Goal: Task Accomplishment & Management: Manage account settings

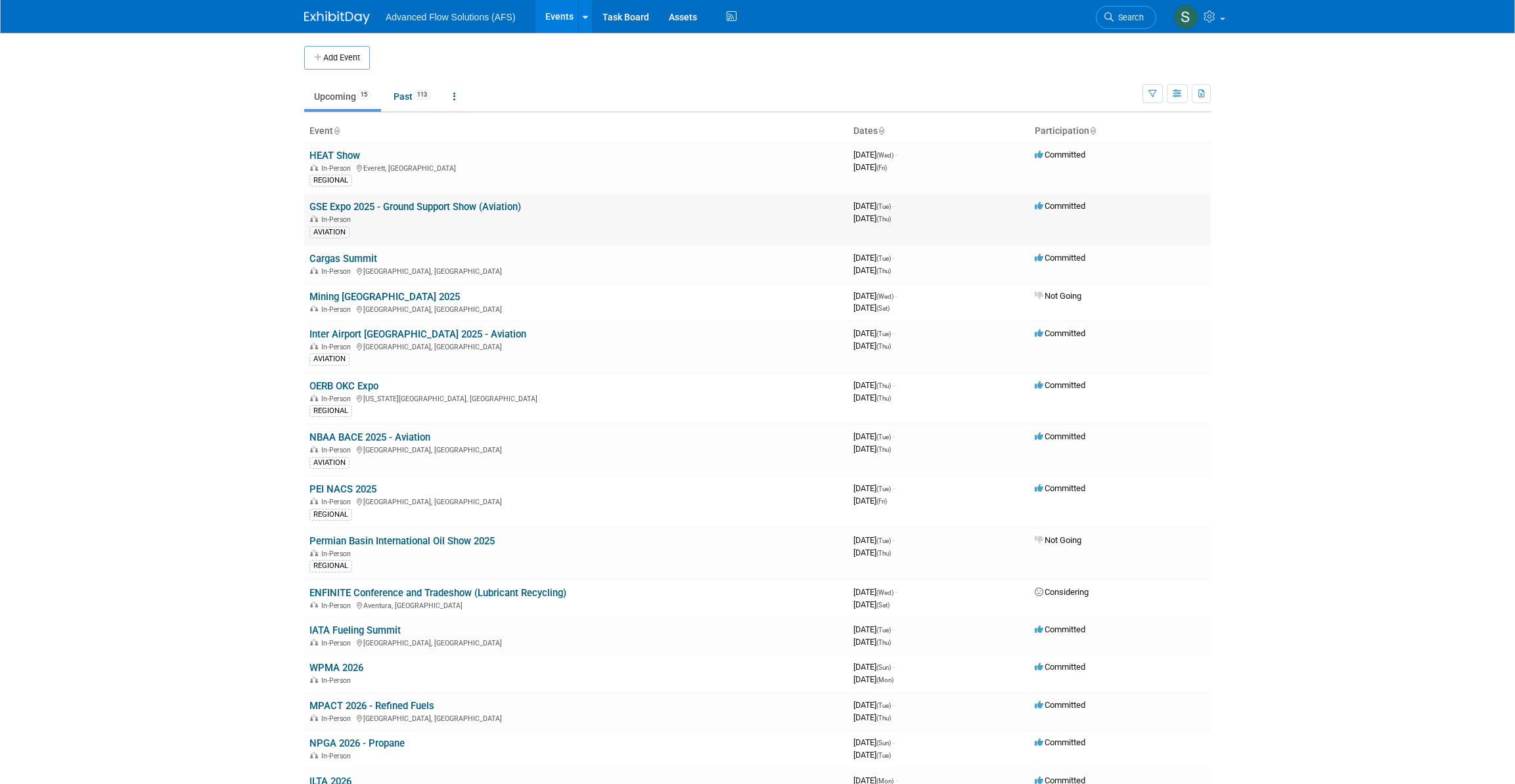
click at [362, 206] on link "GSE Expo 2025 - Ground Support Show (Aviation)" at bounding box center [415, 207] width 211 height 12
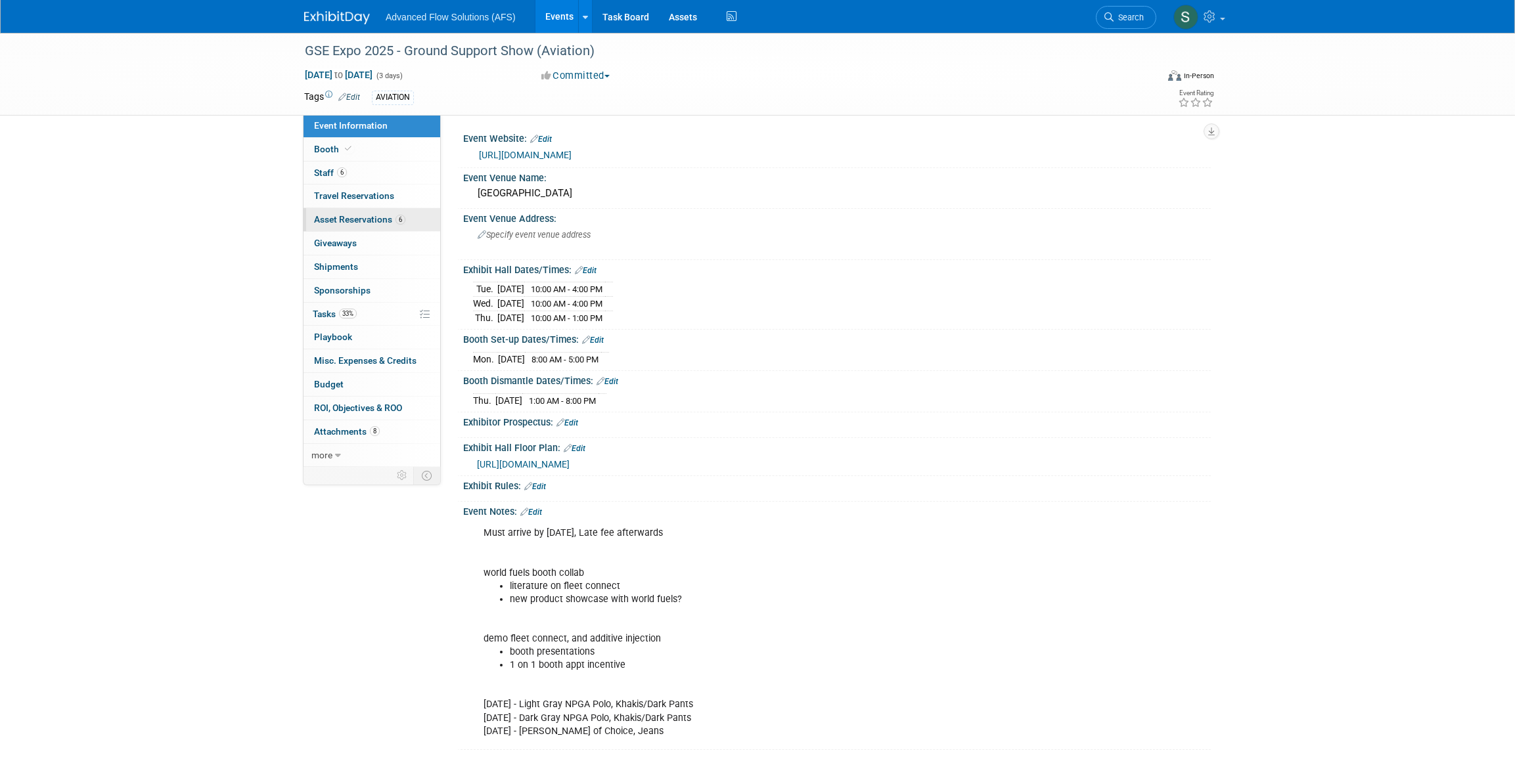
click at [350, 215] on span "Asset Reservations 6" at bounding box center [359, 219] width 91 height 11
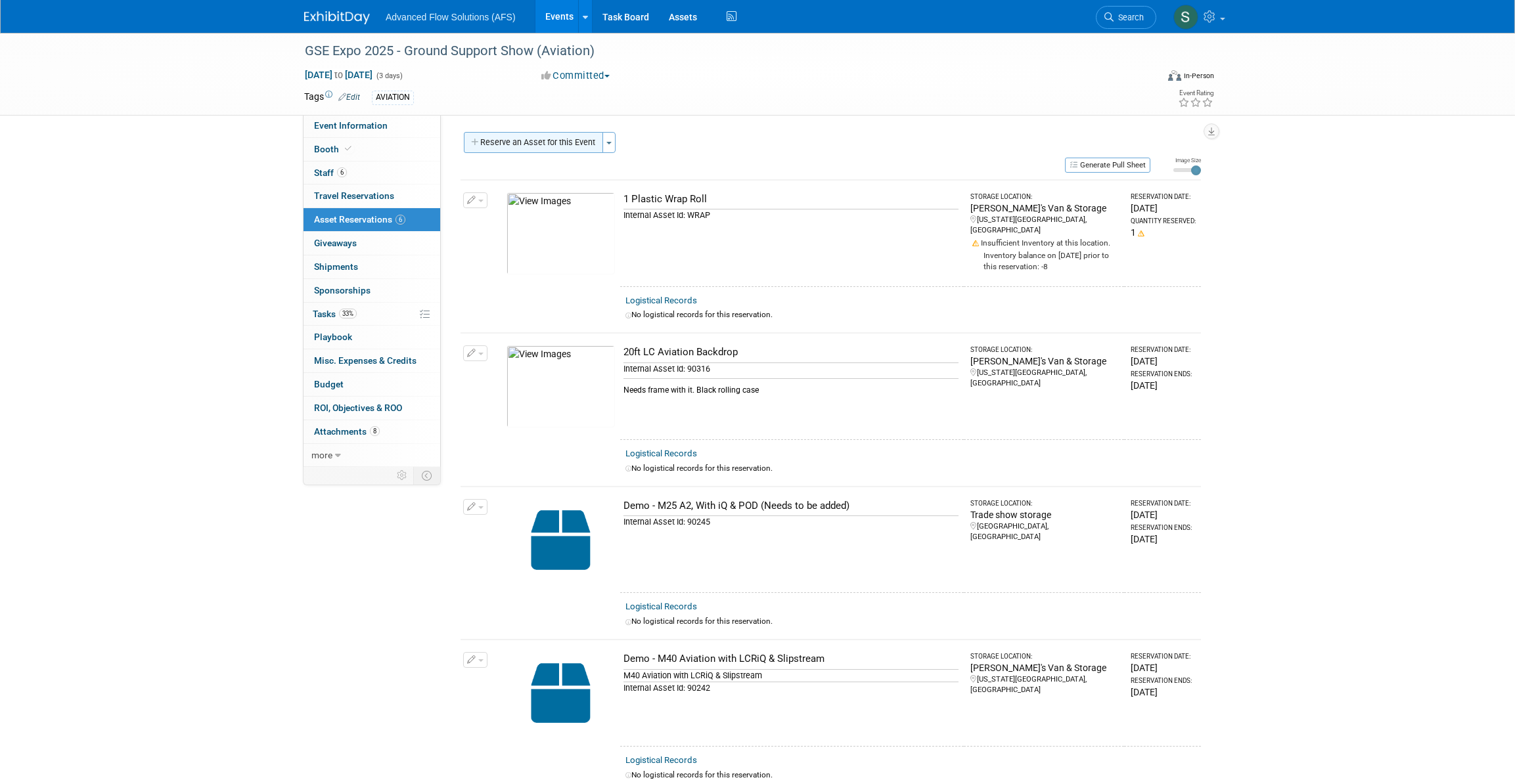
click at [586, 138] on button "Reserve an Asset for this Event" at bounding box center [533, 142] width 139 height 21
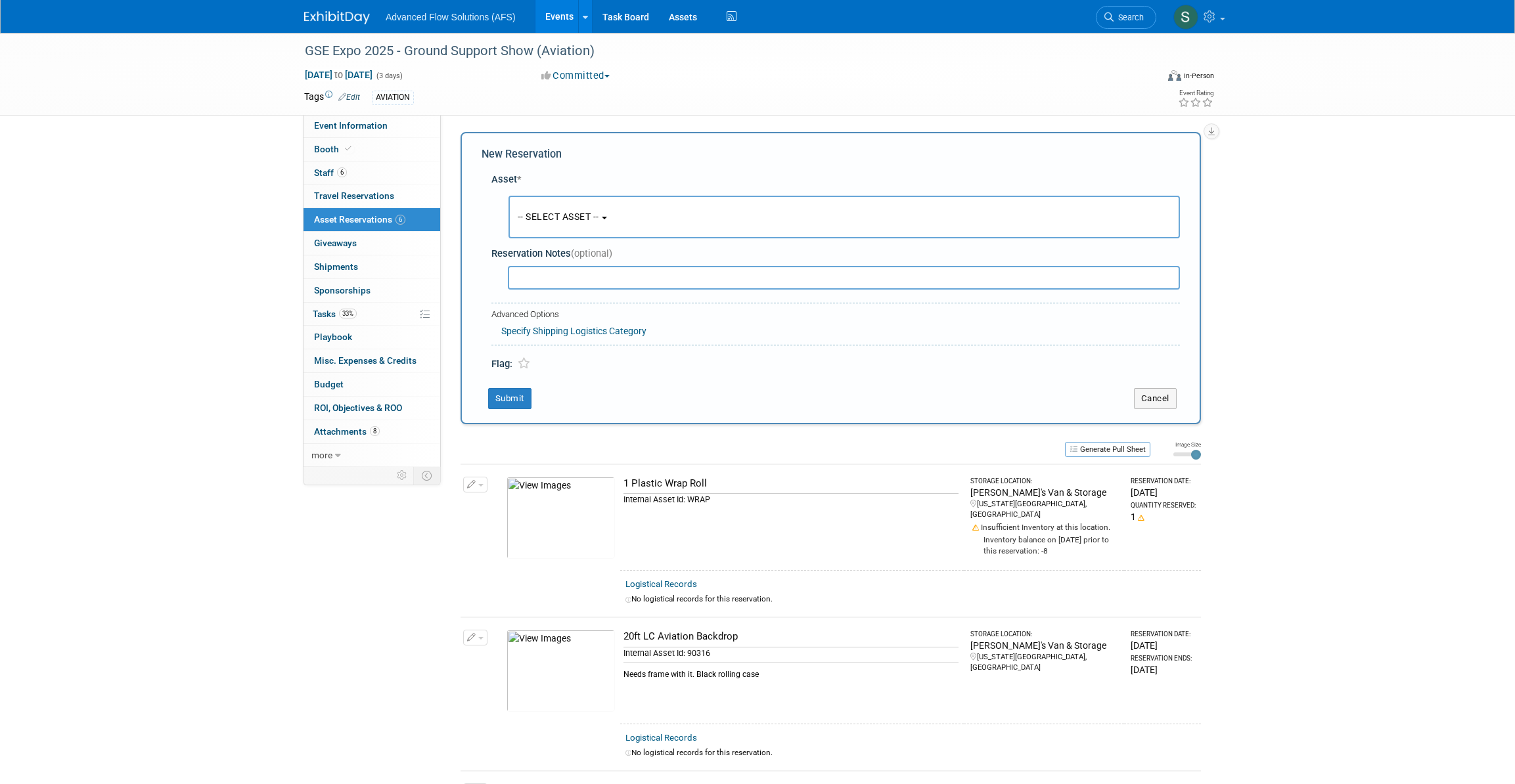
scroll to position [12, 0]
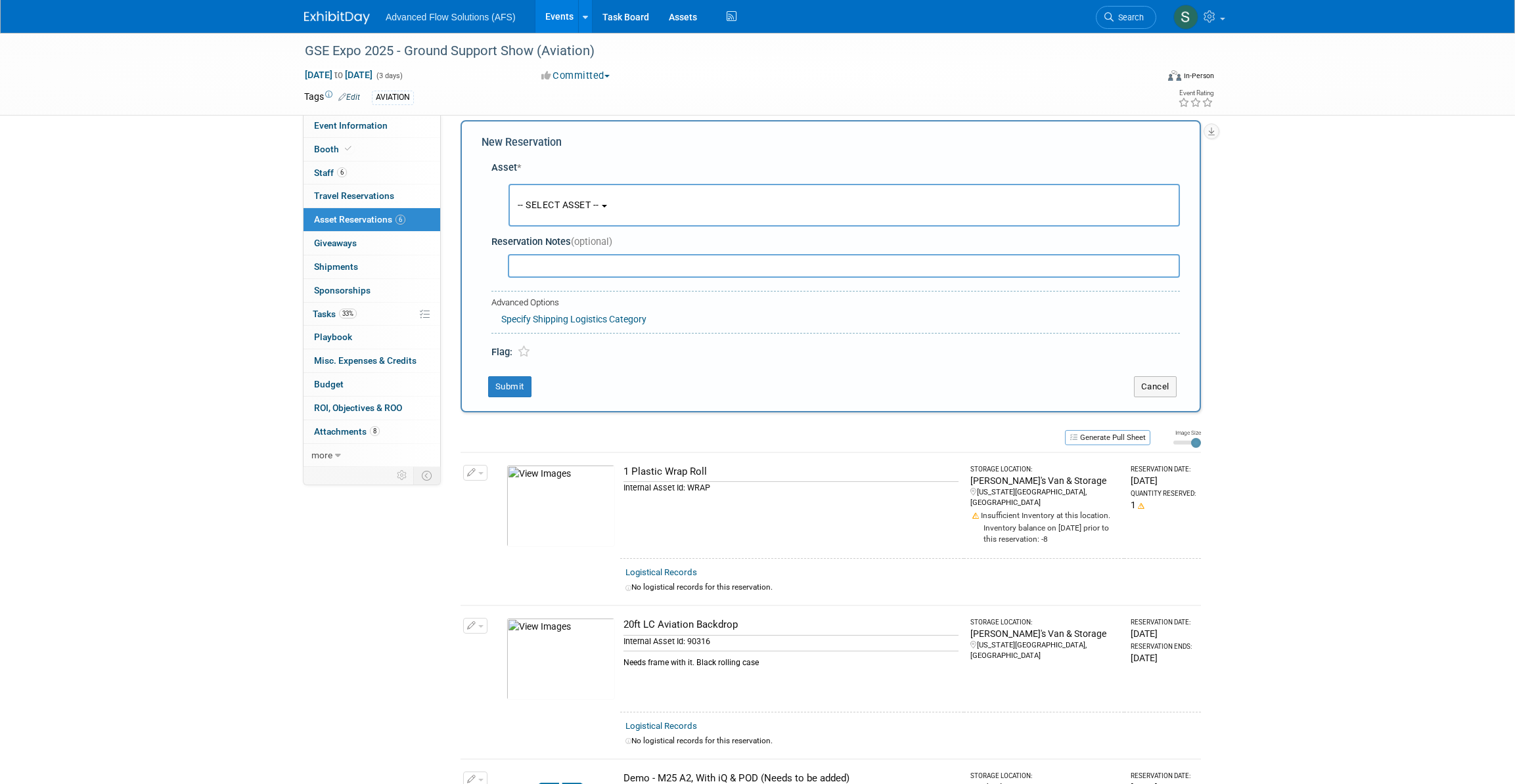
click at [600, 206] on span "-- SELECT ASSET --" at bounding box center [559, 205] width 82 height 11
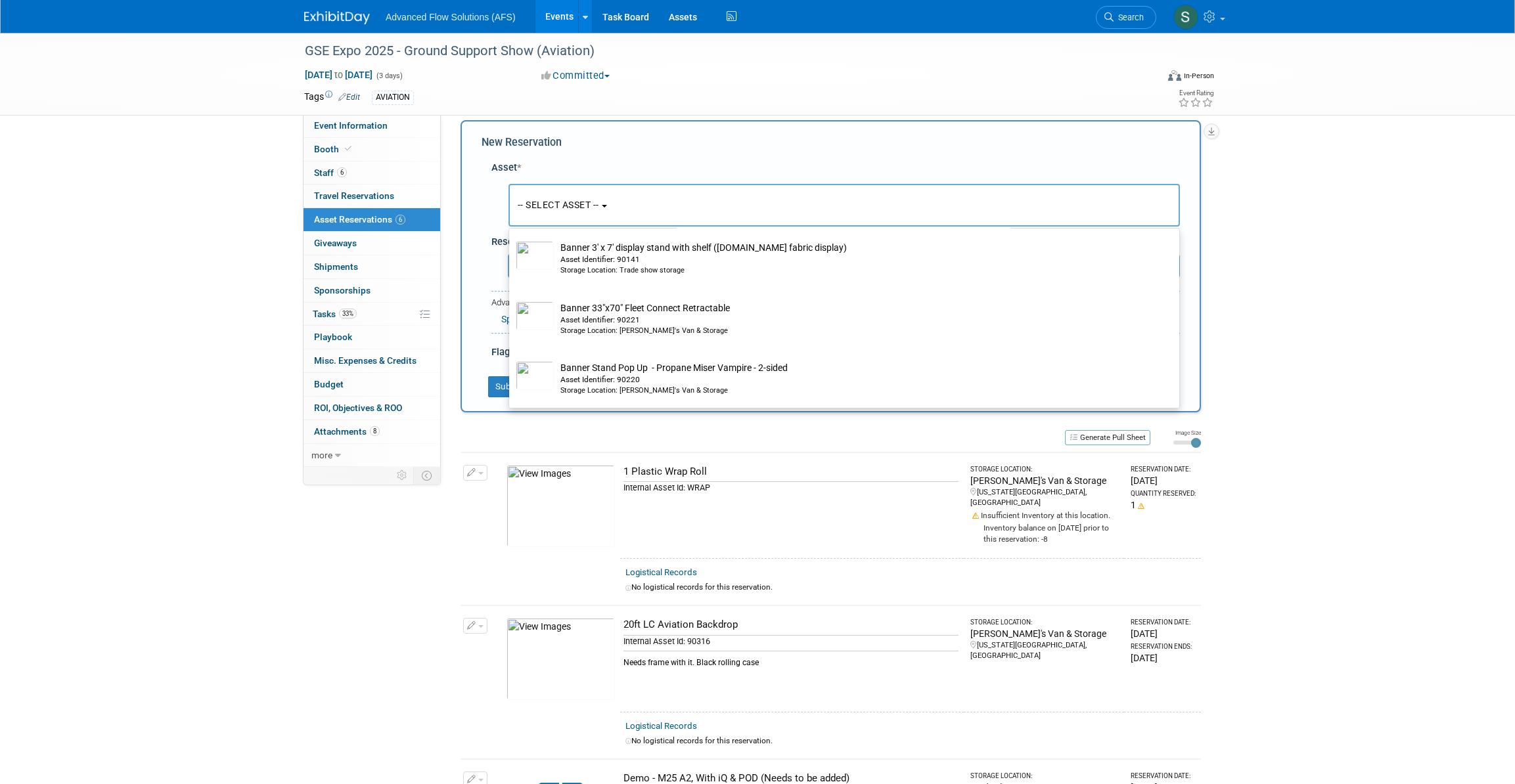
scroll to position [1194, 0]
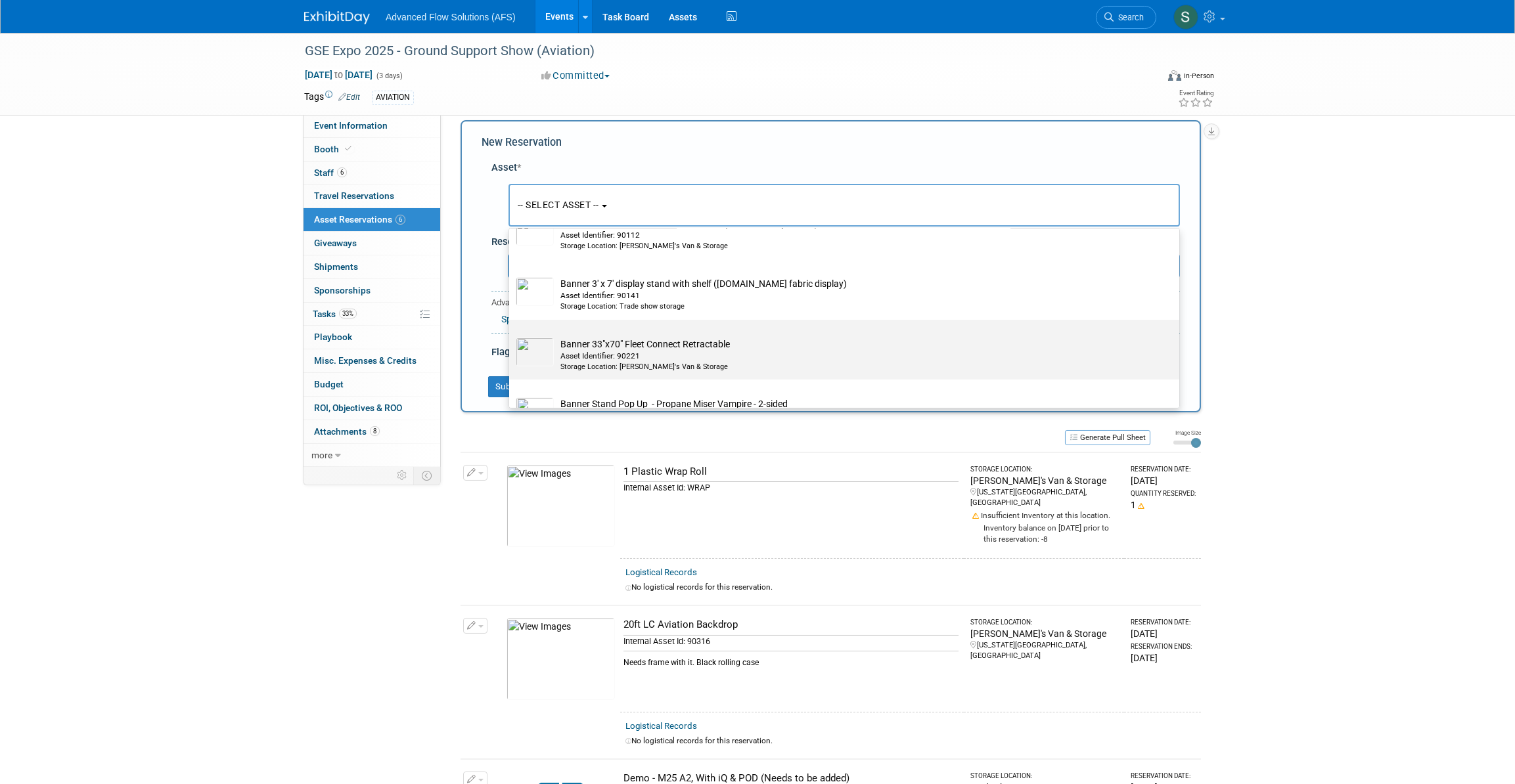
click at [571, 353] on div "Asset Identifier: 90221" at bounding box center [857, 356] width 593 height 11
click at [511, 336] on input "Banner 33"x70" Fleet Connect Retractable Asset Identifier: 90221 Storage Locati…" at bounding box center [507, 331] width 8 height 8
select select "10728541"
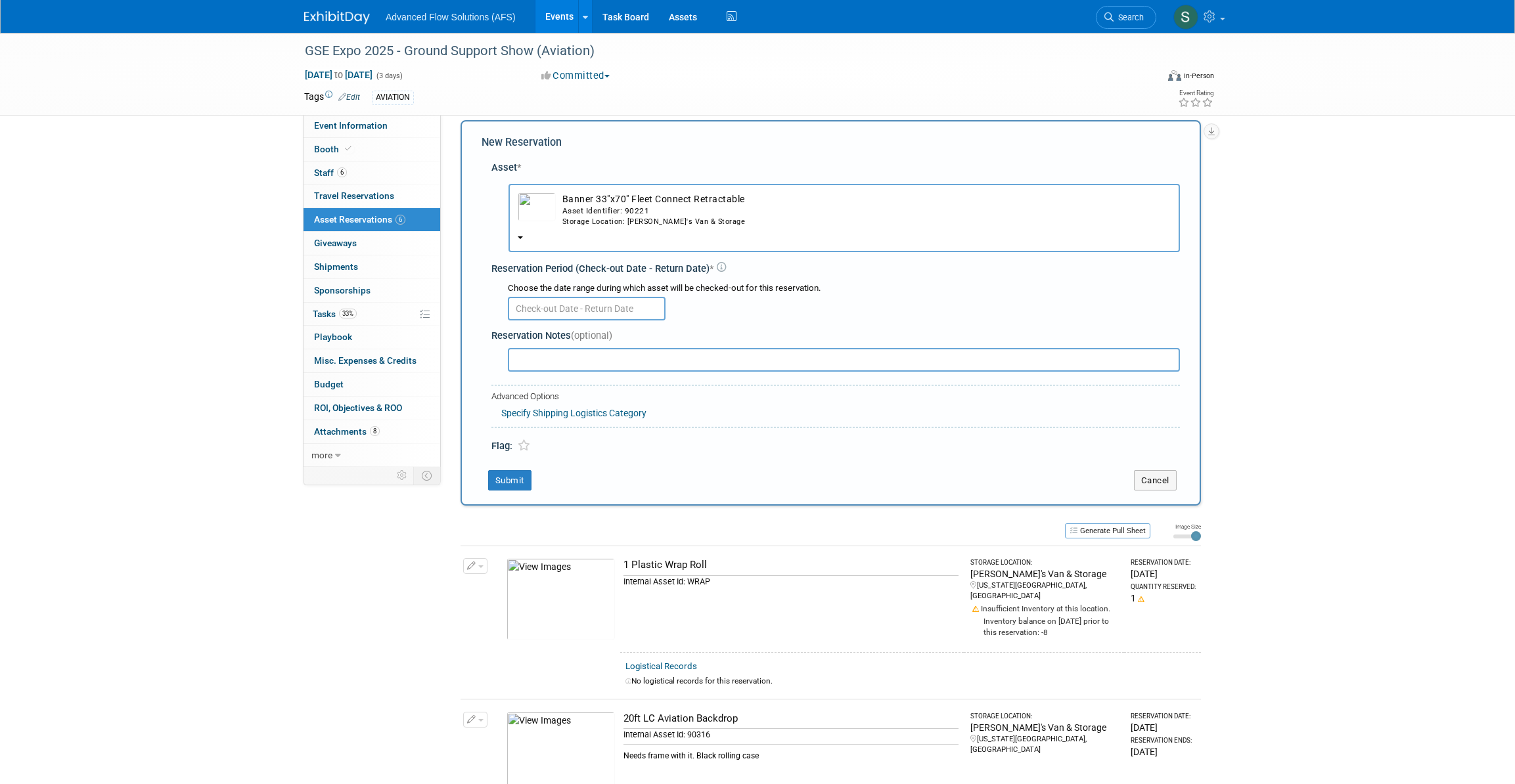
click at [639, 303] on input "text" at bounding box center [586, 309] width 158 height 23
click at [518, 335] on icon at bounding box center [521, 336] width 9 height 9
select select "7"
click at [639, 480] on span "28" at bounding box center [637, 483] width 26 height 26
type input "[DATE]"
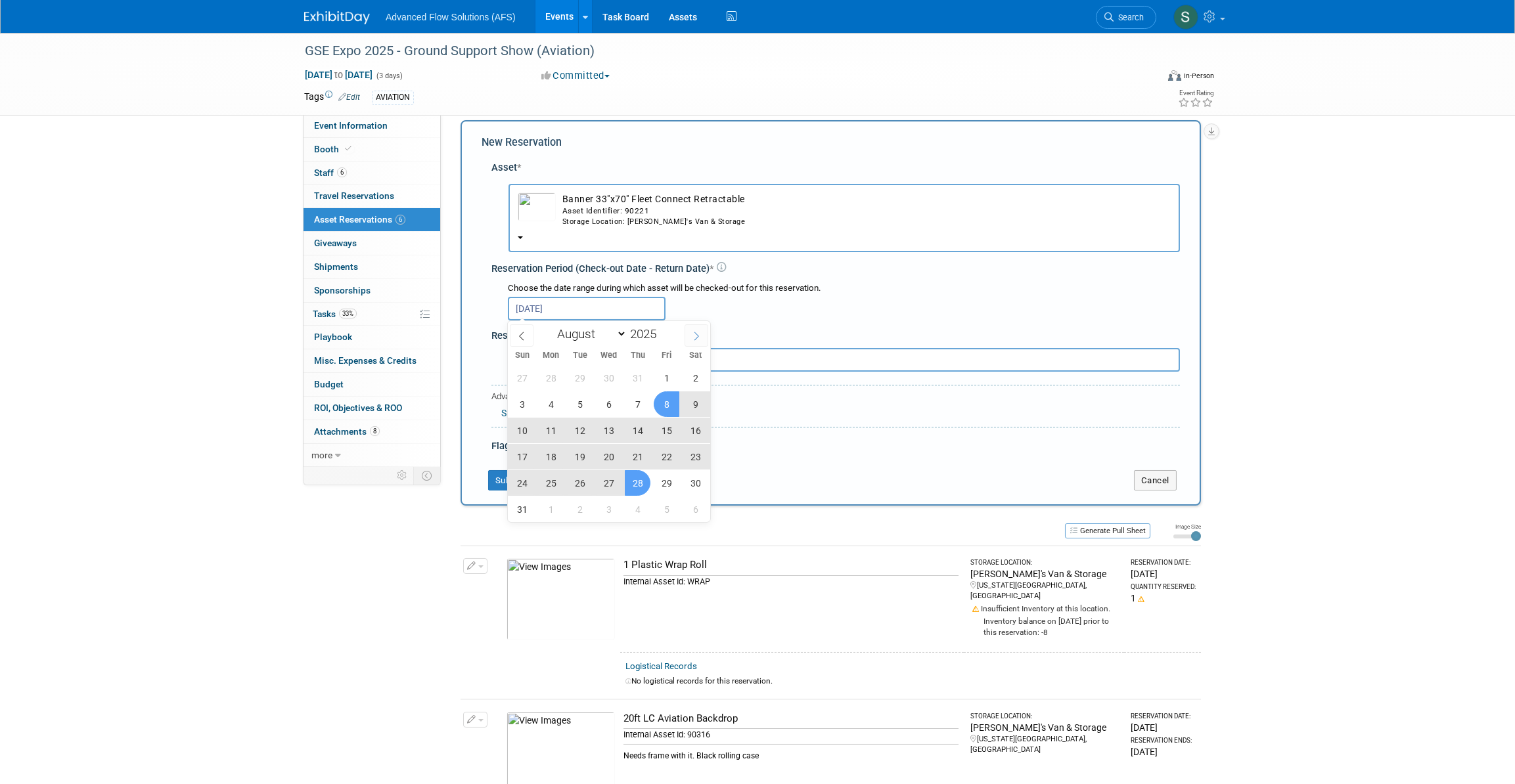
click at [698, 335] on icon at bounding box center [696, 336] width 9 height 9
select select "8"
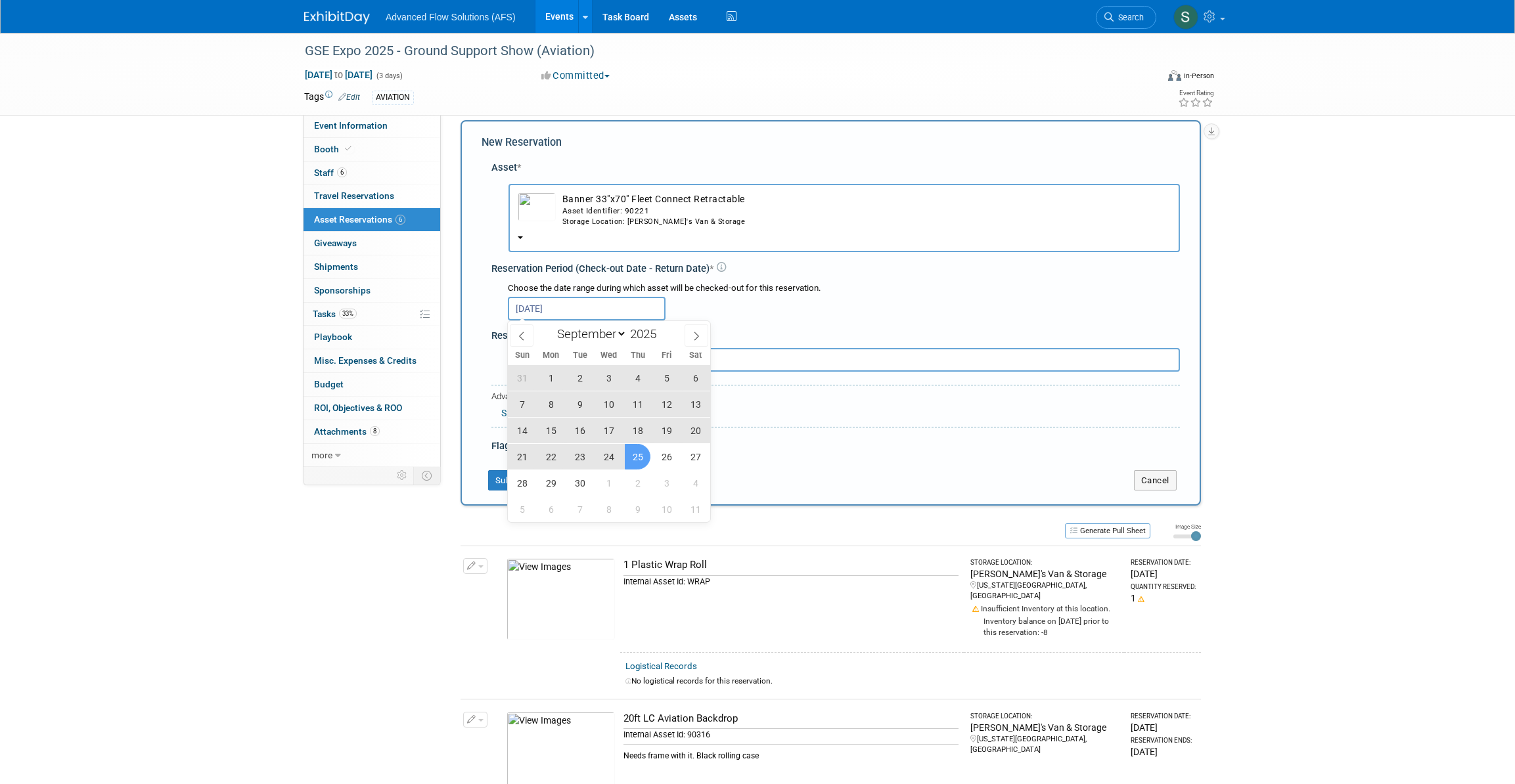
click at [636, 456] on span "25" at bounding box center [637, 457] width 26 height 26
type input "[DATE] to [DATE]"
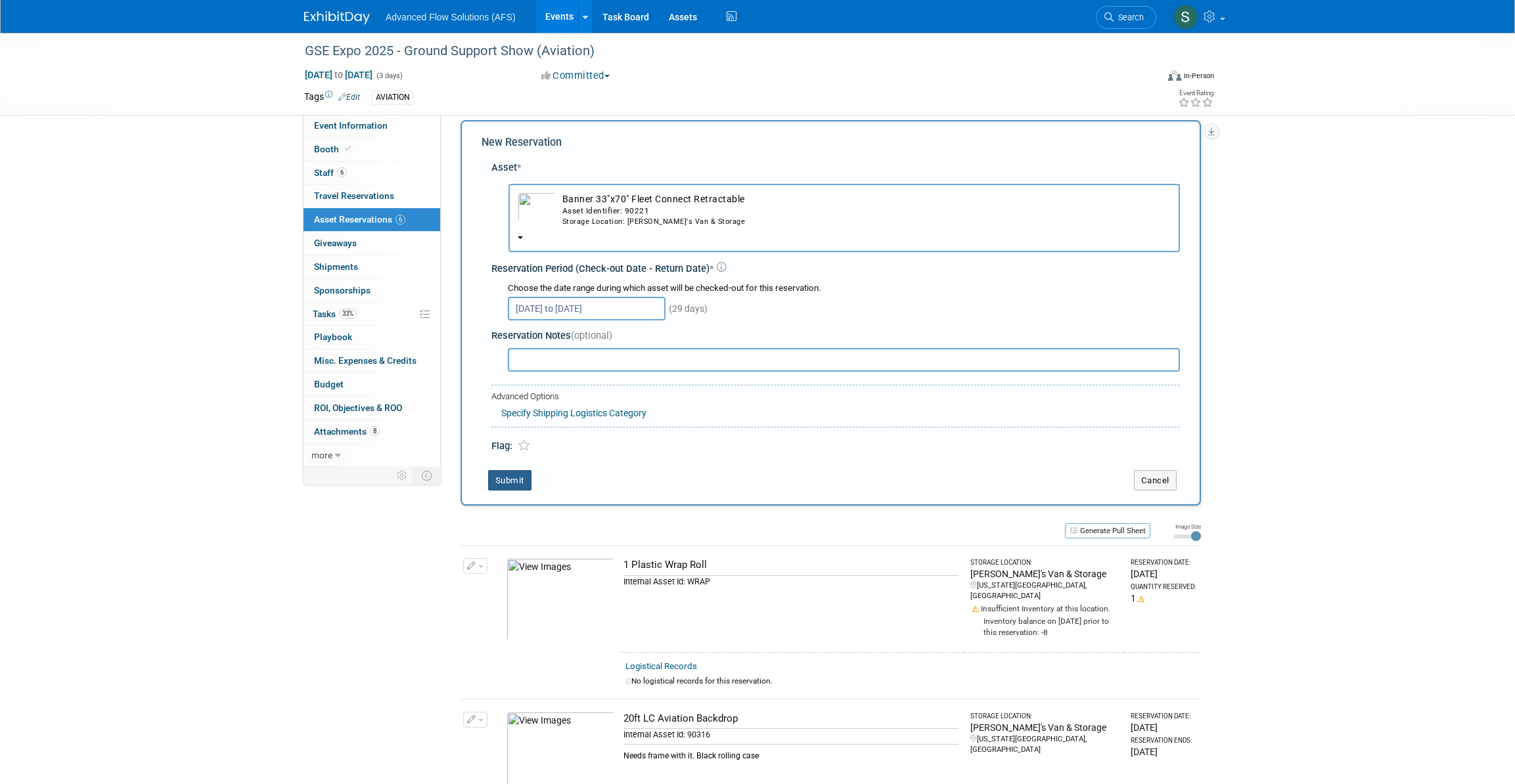
click at [510, 482] on button "Submit" at bounding box center [510, 480] width 43 height 21
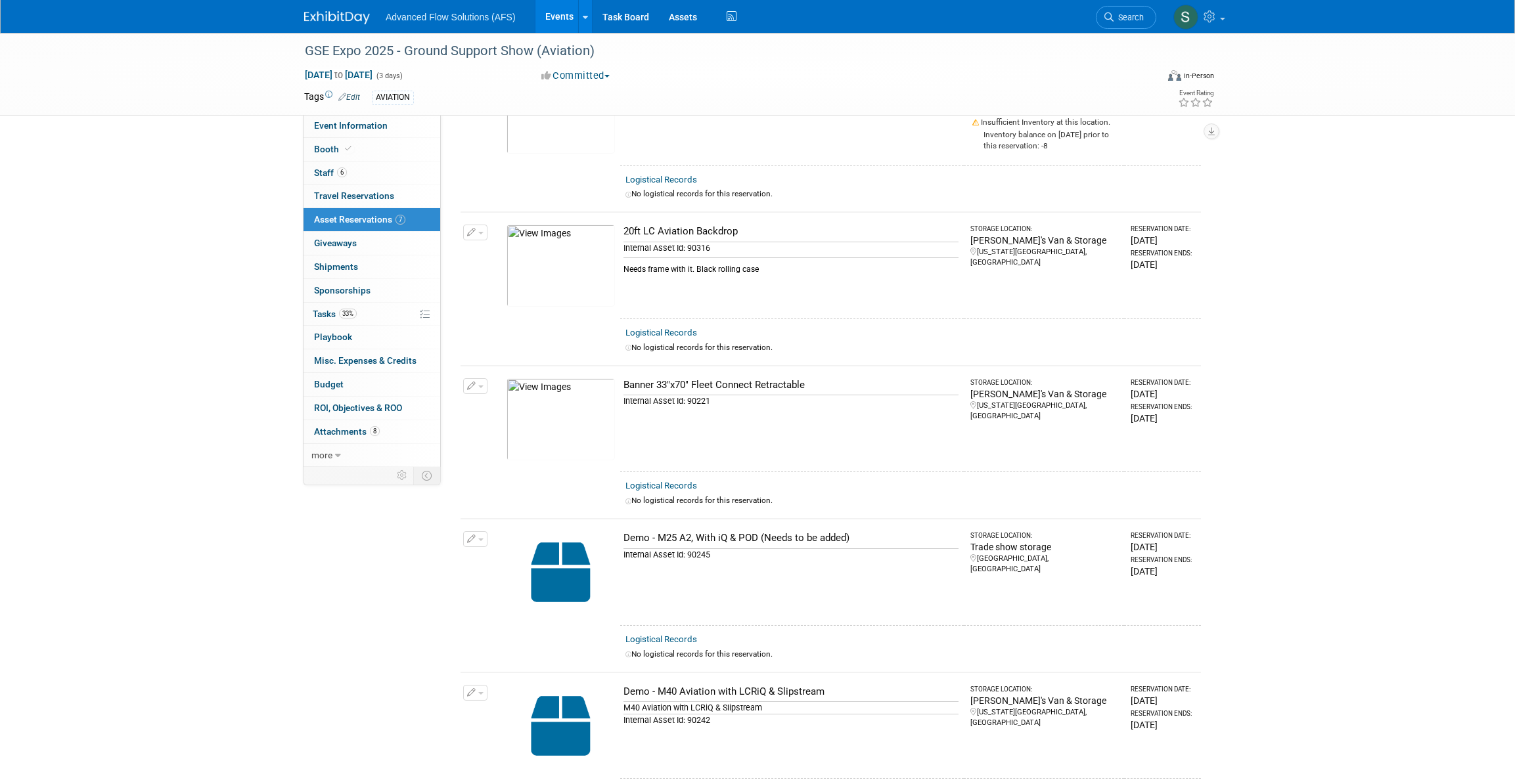
scroll to position [0, 0]
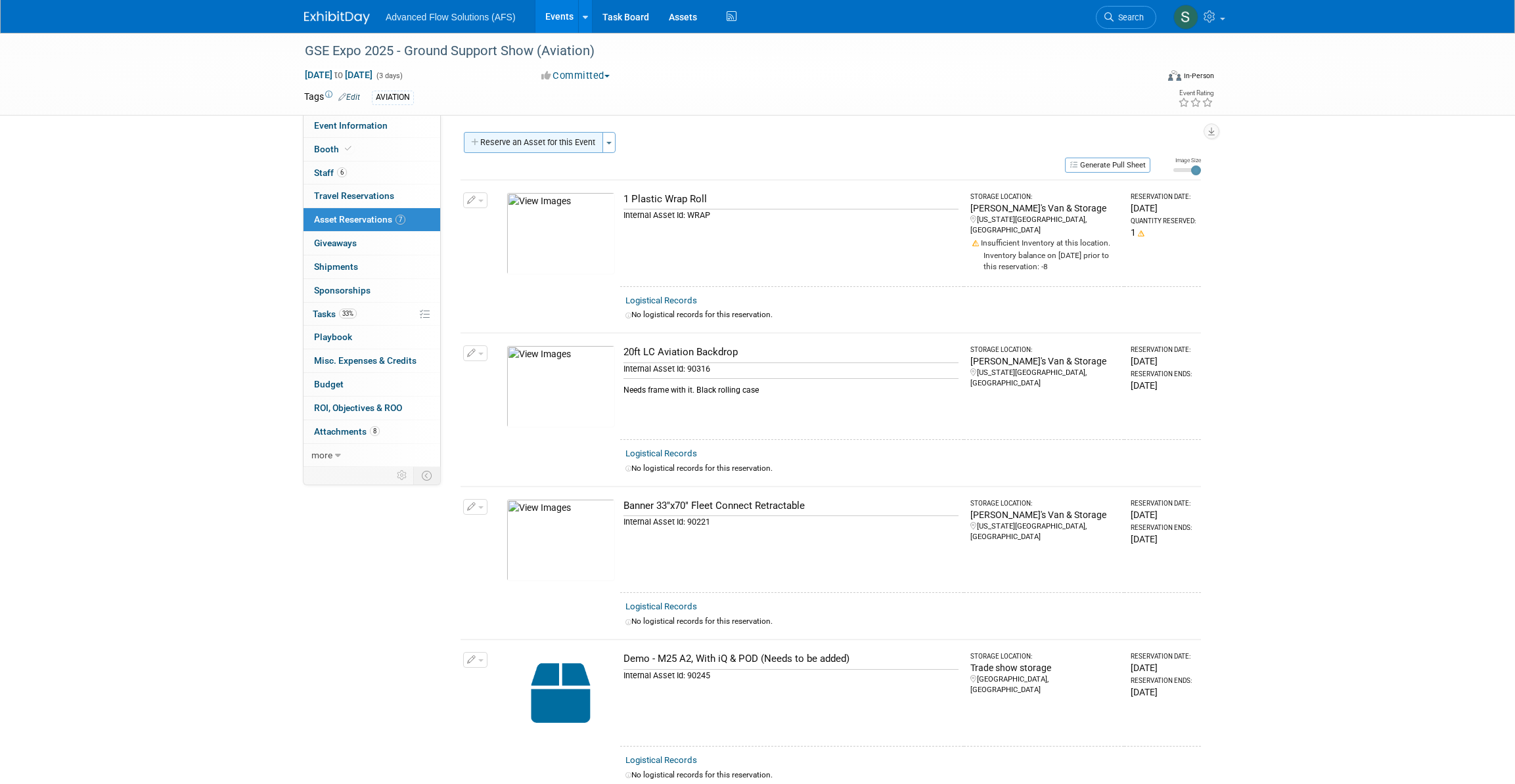
click at [568, 142] on button "Reserve an Asset for this Event" at bounding box center [533, 142] width 139 height 21
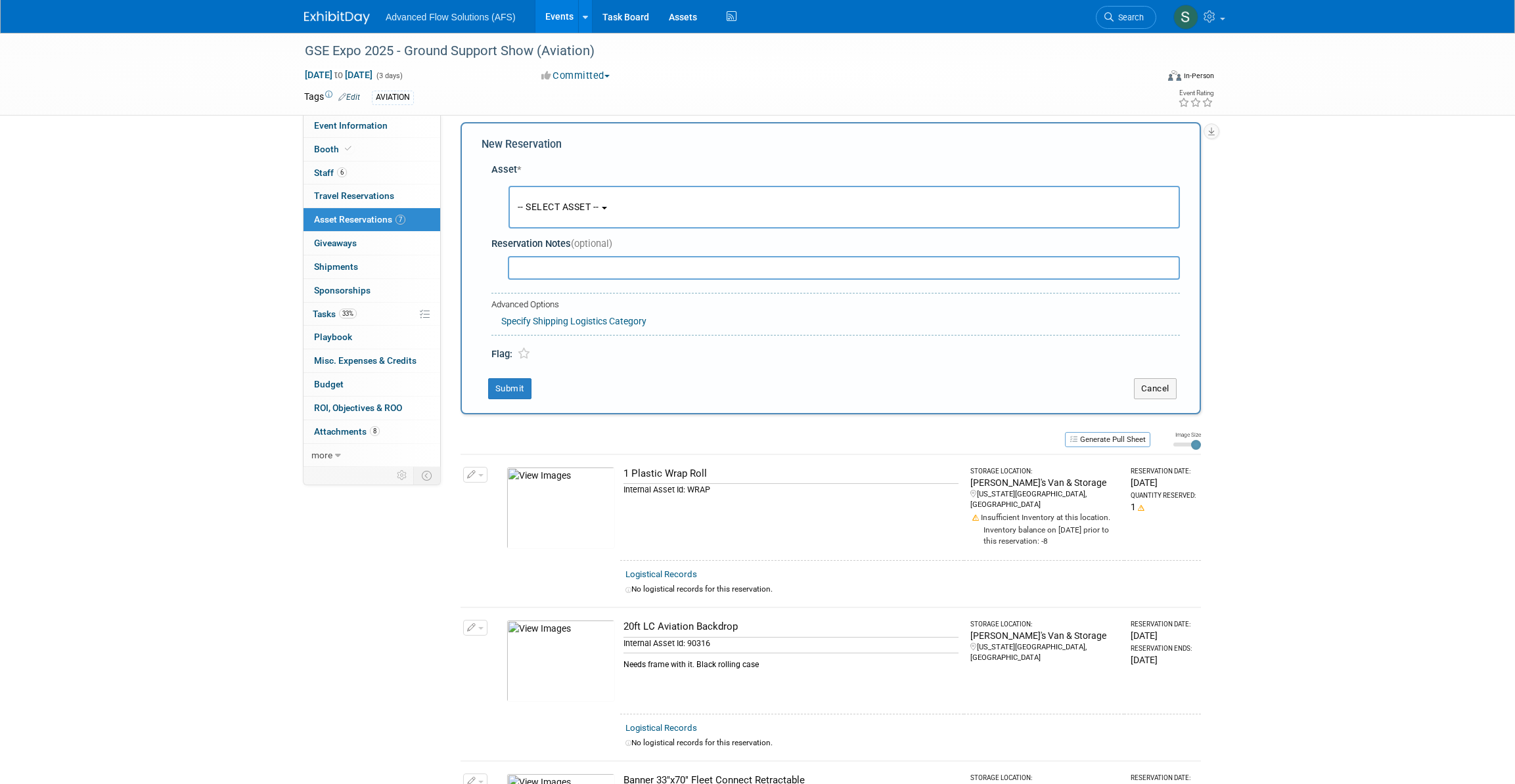
scroll to position [12, 0]
click at [607, 205] on b "button" at bounding box center [605, 205] width 5 height 3
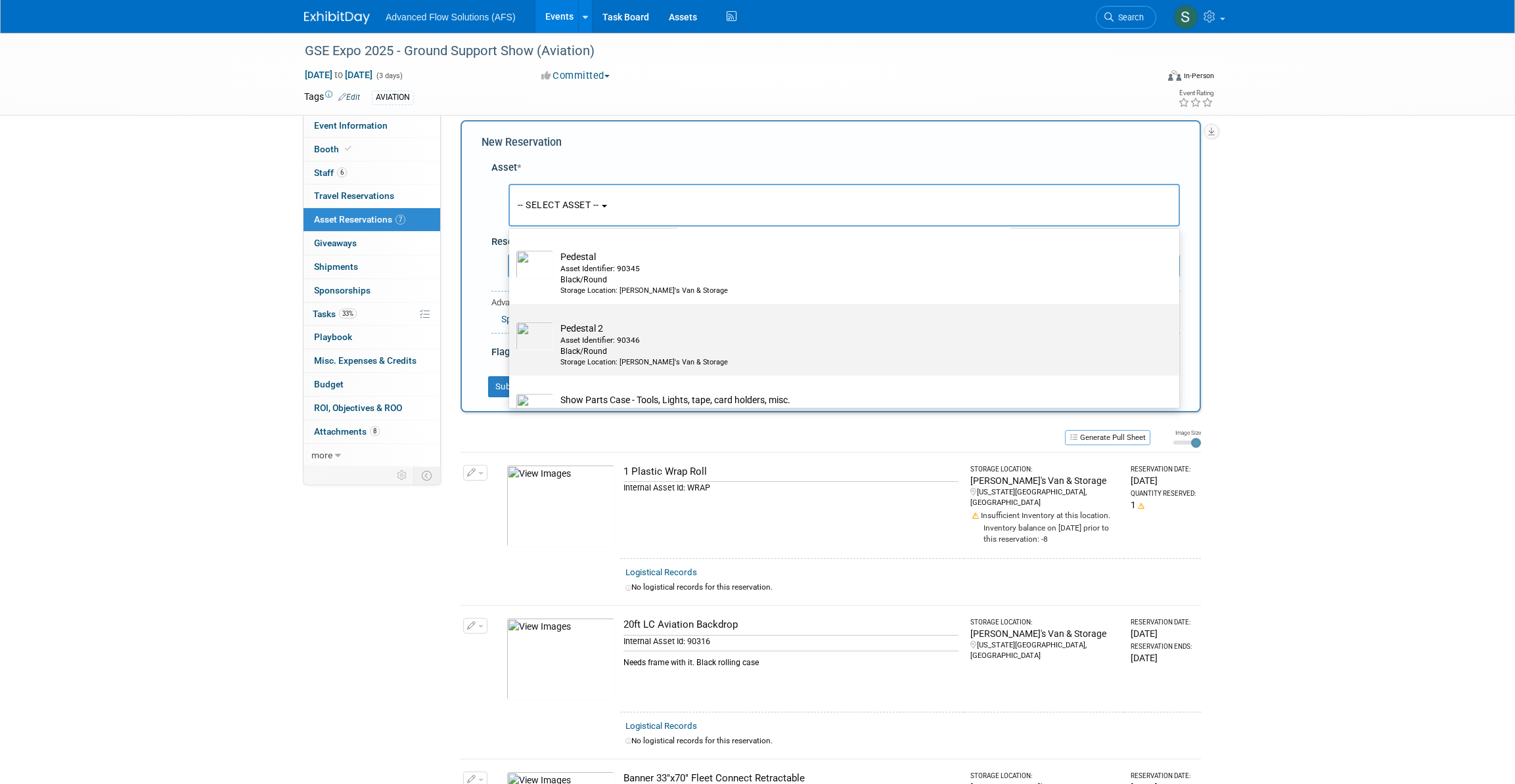
scroll to position [5494, 0]
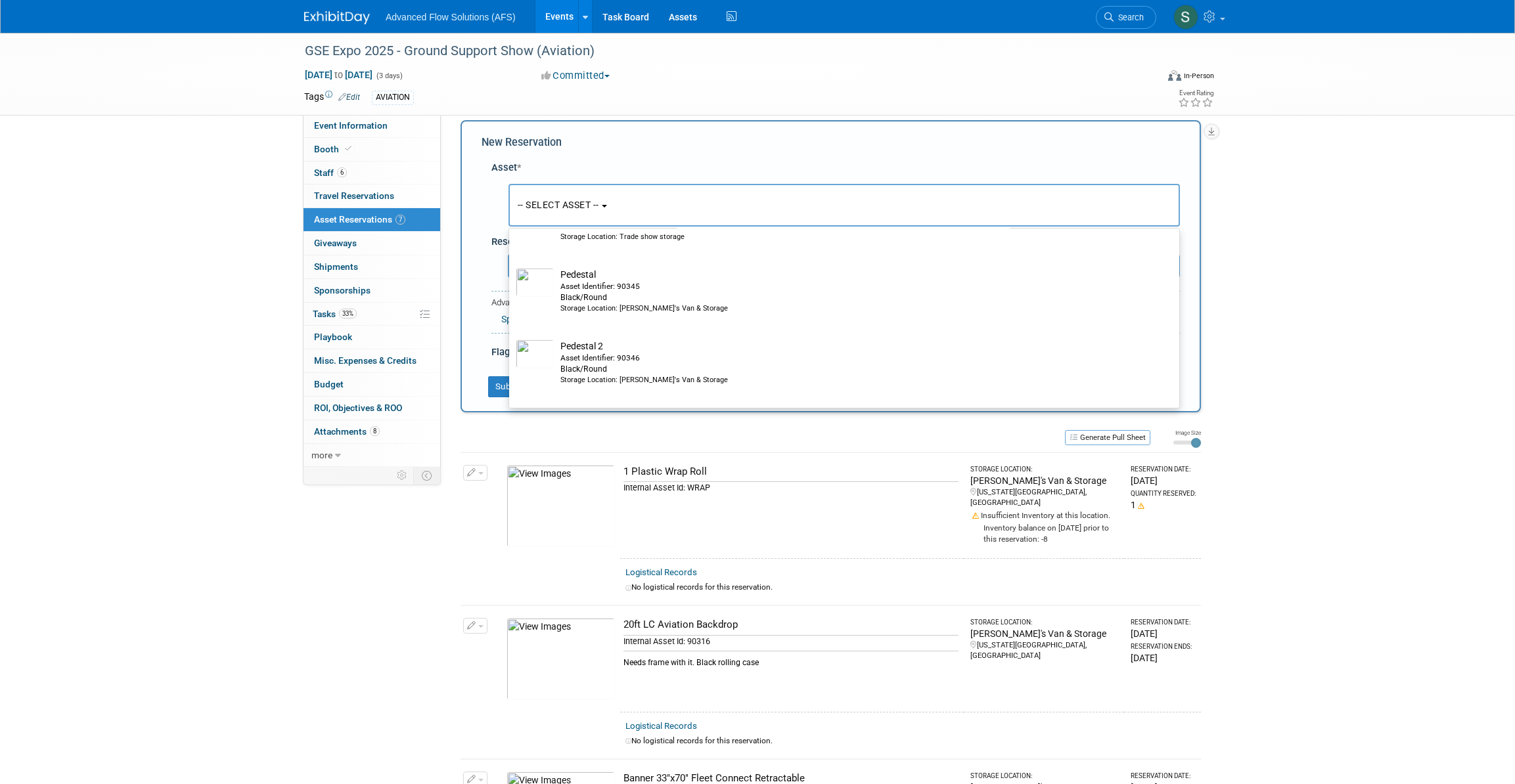
click at [1338, 281] on div "GSE Expo 2025 - Ground Support Show (Aviation) [DATE] to [DATE] (3 days) [DATE]…" at bounding box center [758, 786] width 1515 height 1530
